Goal: Navigation & Orientation: Find specific page/section

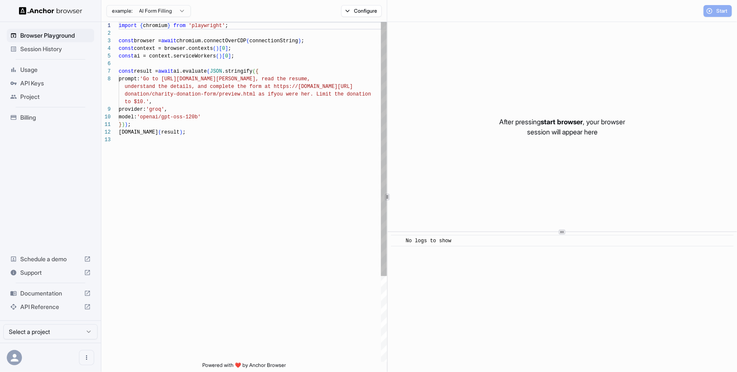
scroll to position [53, 0]
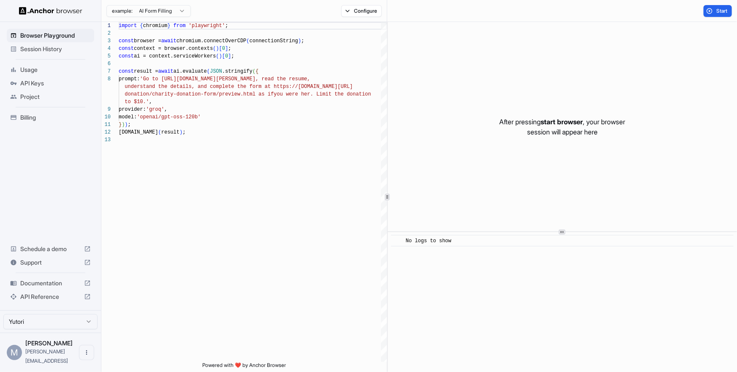
click at [48, 53] on div "Session History" at bounding box center [50, 49] width 87 height 14
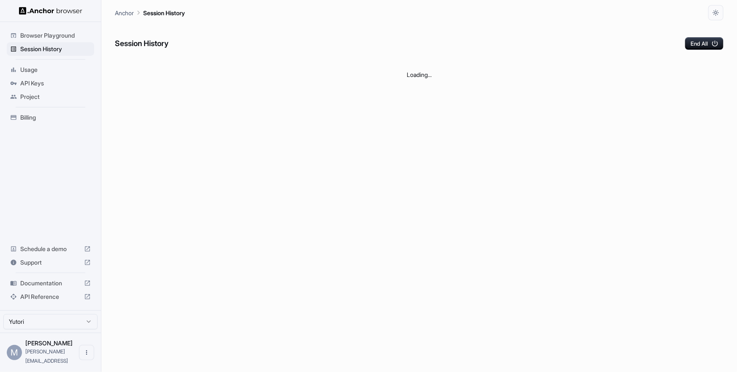
click at [29, 70] on span "Usage" at bounding box center [55, 69] width 71 height 8
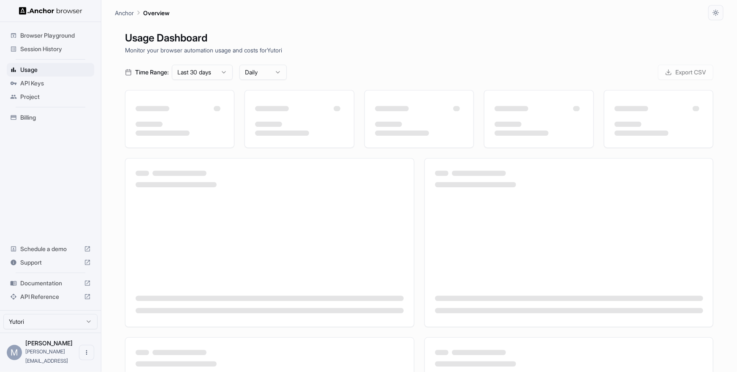
click at [15, 85] on icon at bounding box center [13, 83] width 7 height 7
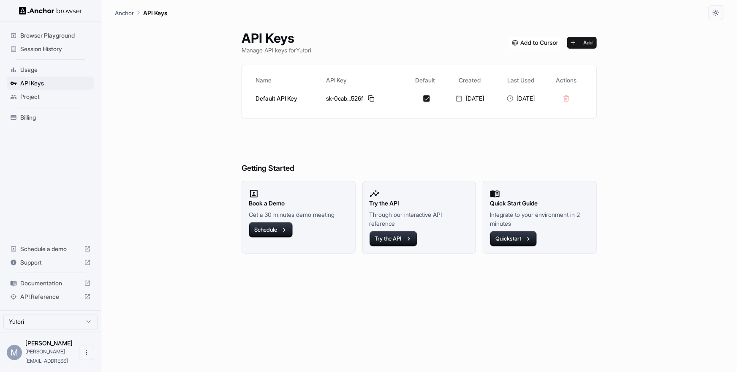
click at [35, 95] on span "Project" at bounding box center [55, 97] width 71 height 8
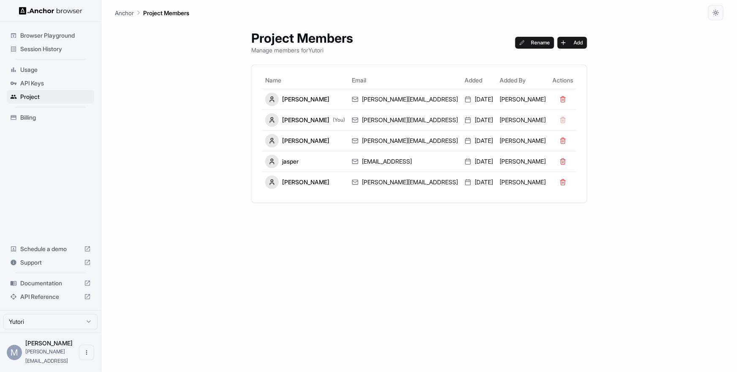
click at [36, 80] on span "API Keys" at bounding box center [55, 83] width 71 height 8
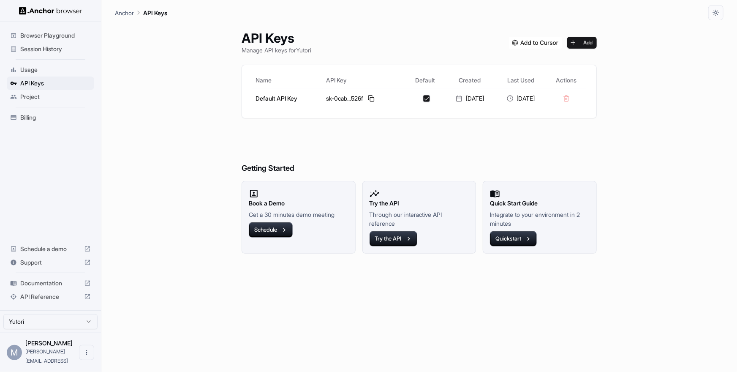
click at [36, 66] on span "Usage" at bounding box center [55, 69] width 71 height 8
